Goal: Check status: Check status

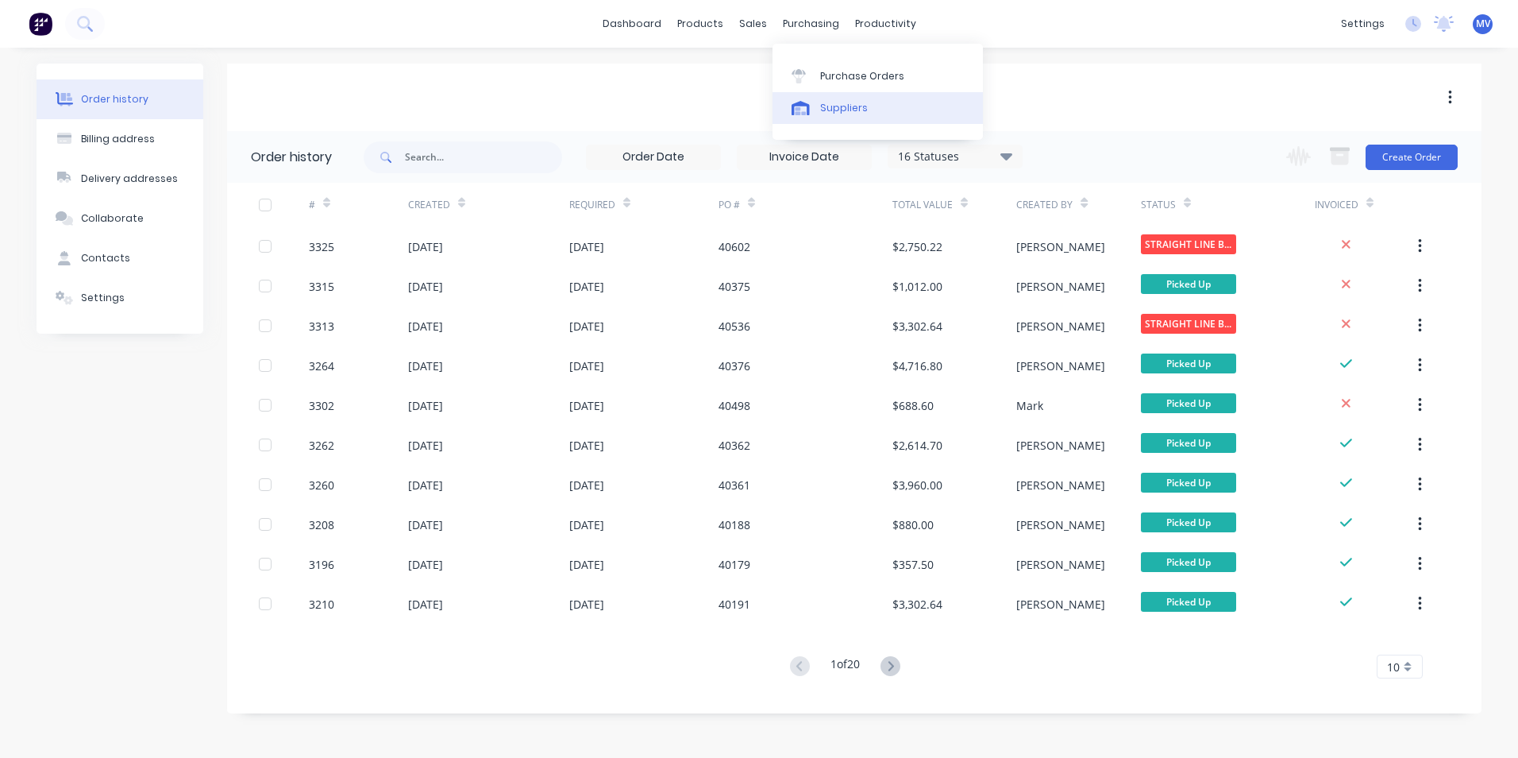
click at [843, 108] on div "Suppliers" at bounding box center [844, 108] width 48 height 14
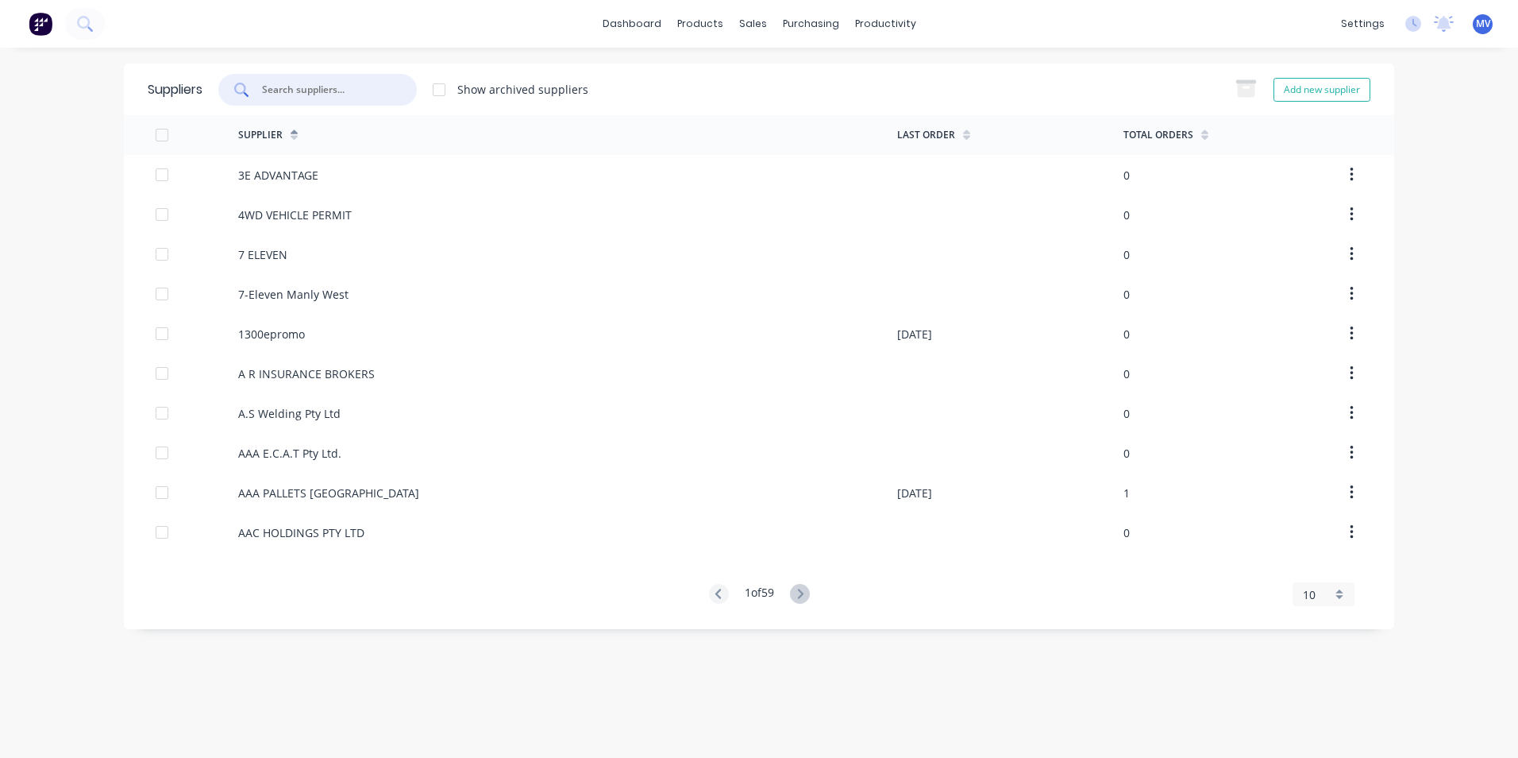
click at [294, 91] on input "text" at bounding box center [326, 90] width 132 height 16
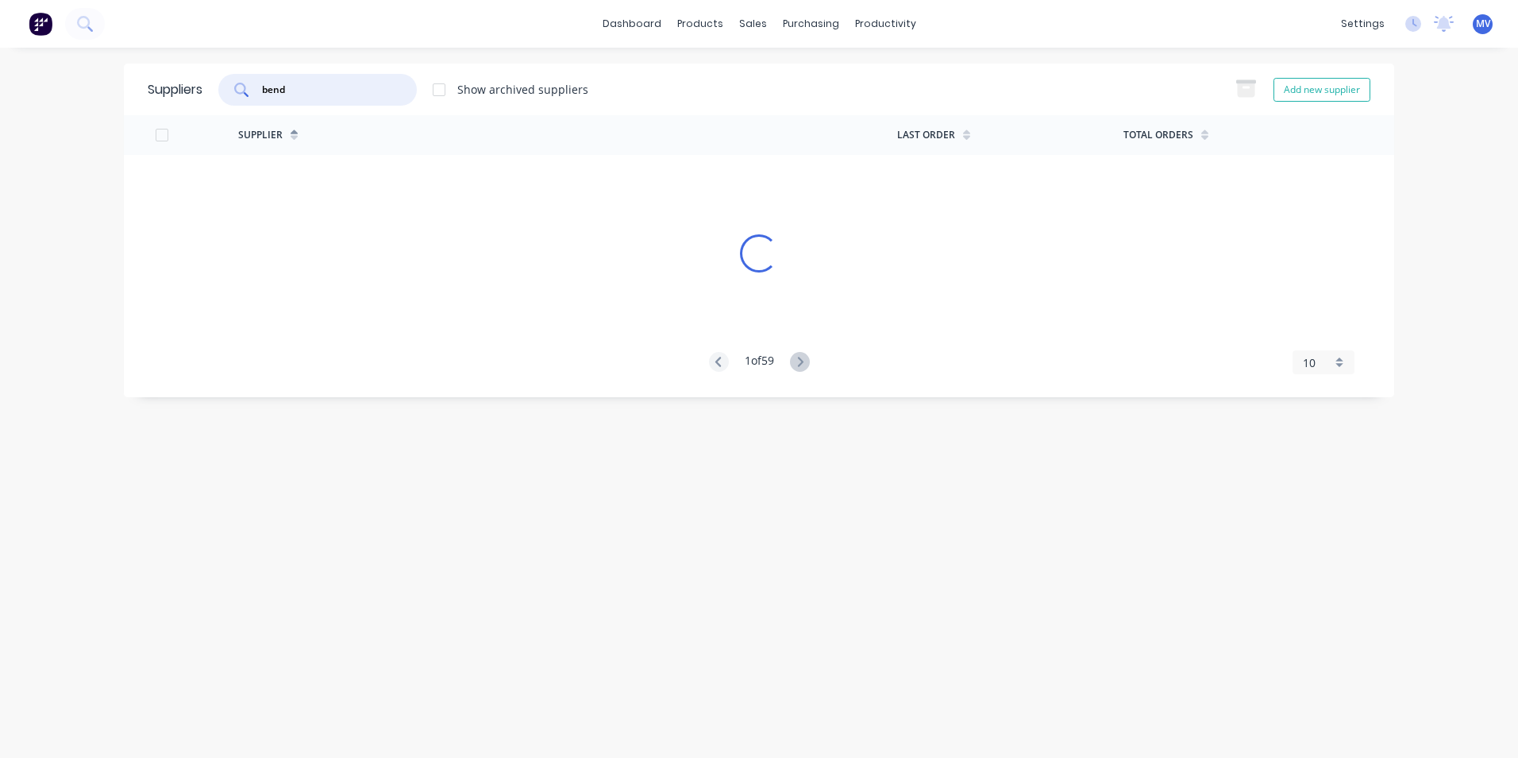
type input "bend"
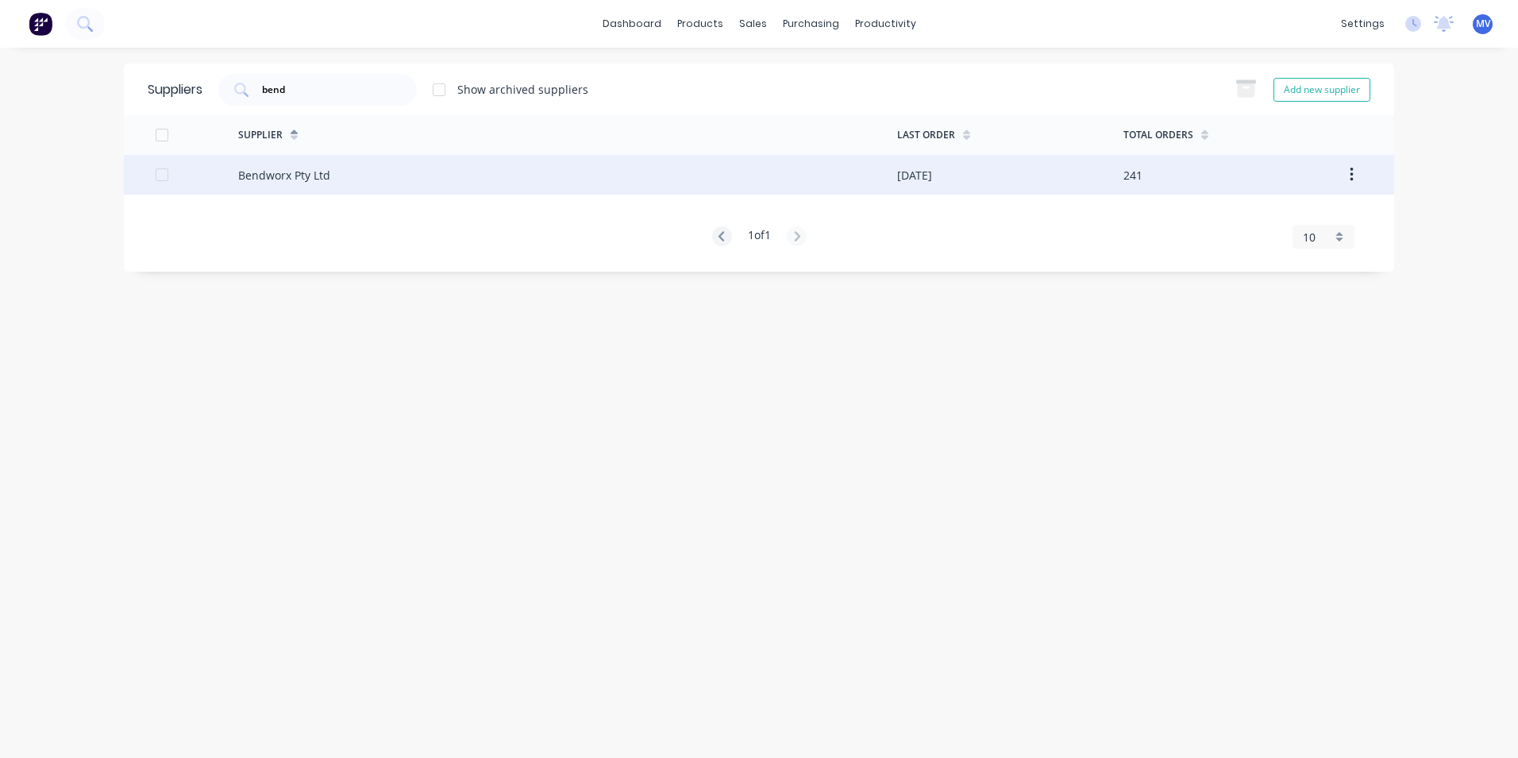
click at [287, 174] on div "Bendworx Pty Ltd" at bounding box center [284, 175] width 92 height 17
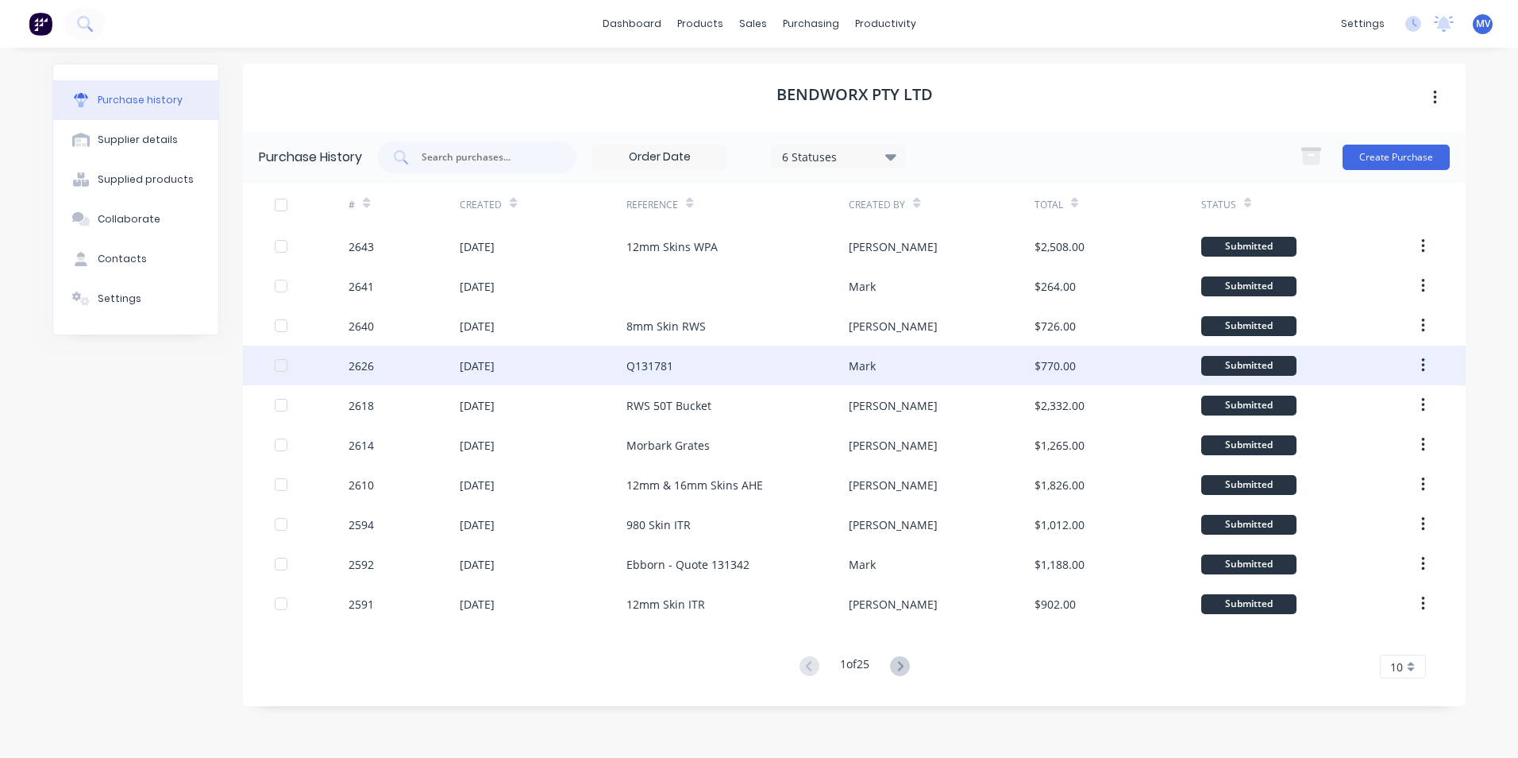
click at [657, 364] on div "Q131781" at bounding box center [650, 365] width 47 height 17
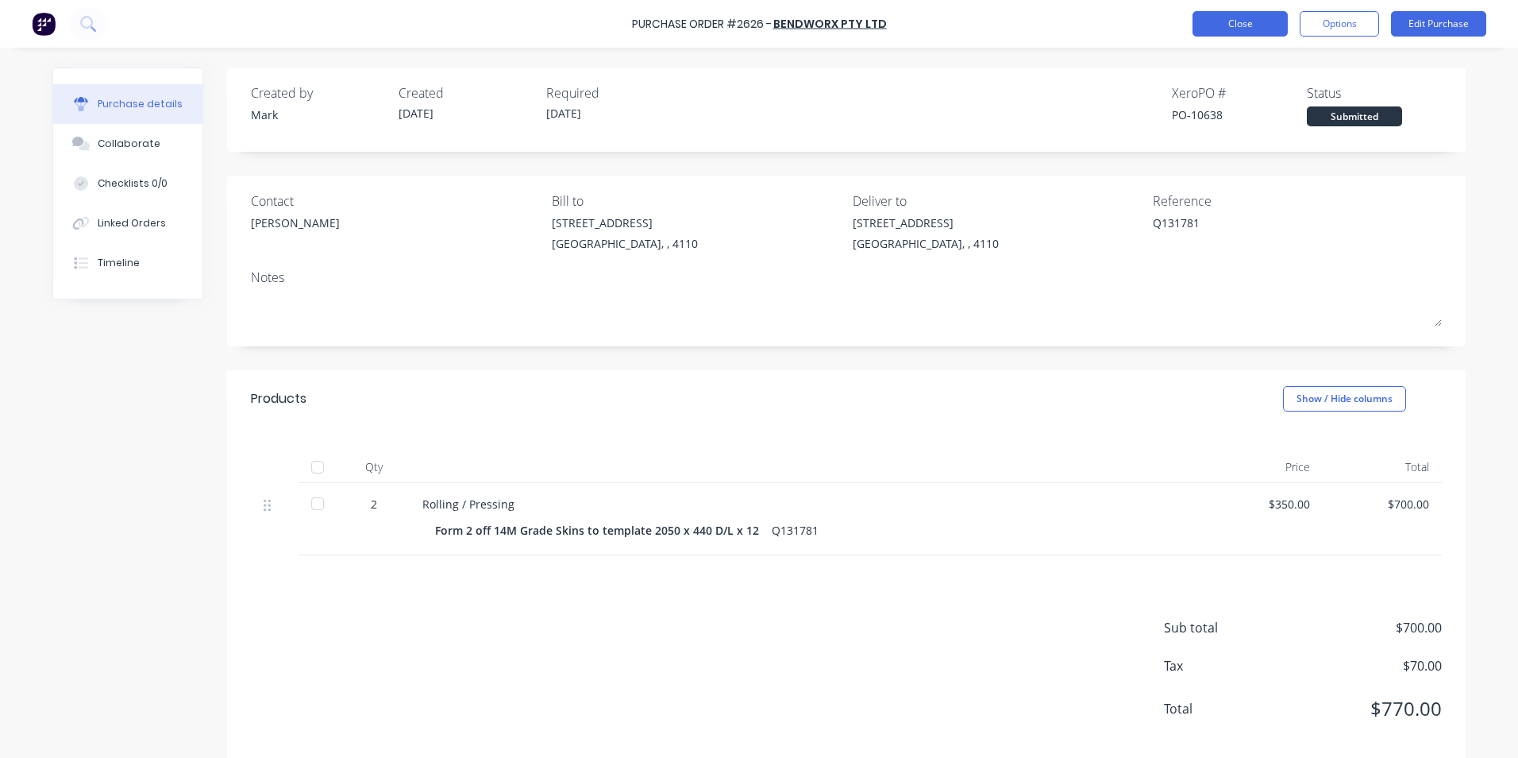
click at [1246, 22] on button "Close" at bounding box center [1240, 23] width 95 height 25
